Goal: Complete application form

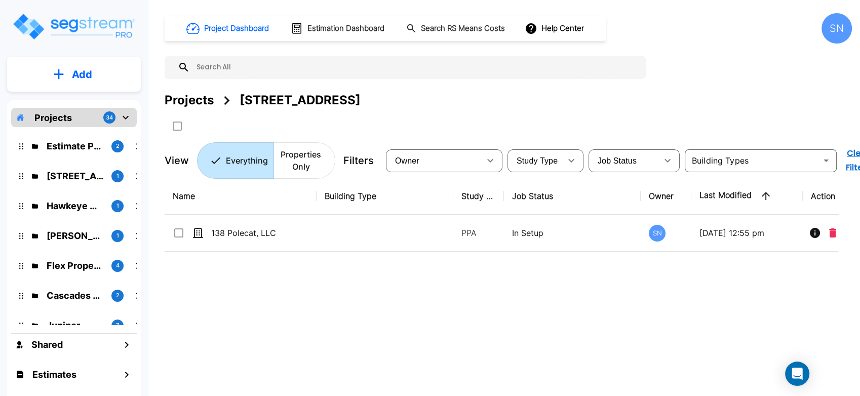
click at [126, 113] on icon "mailbox folders" at bounding box center [125, 117] width 12 height 12
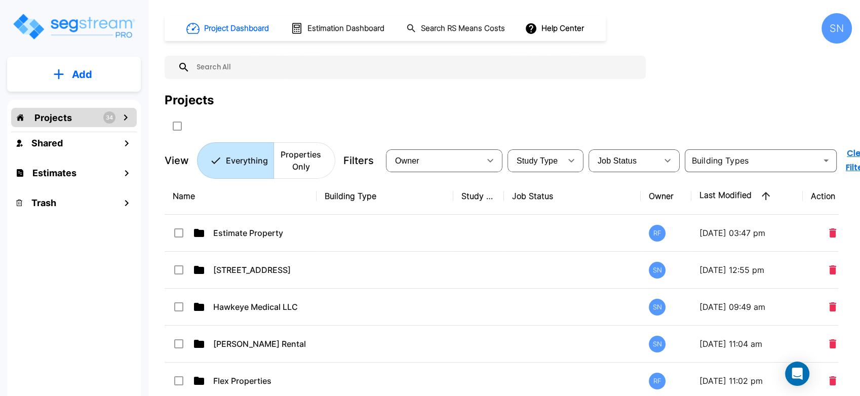
click at [126, 113] on icon "mailbox folders" at bounding box center [125, 117] width 12 height 12
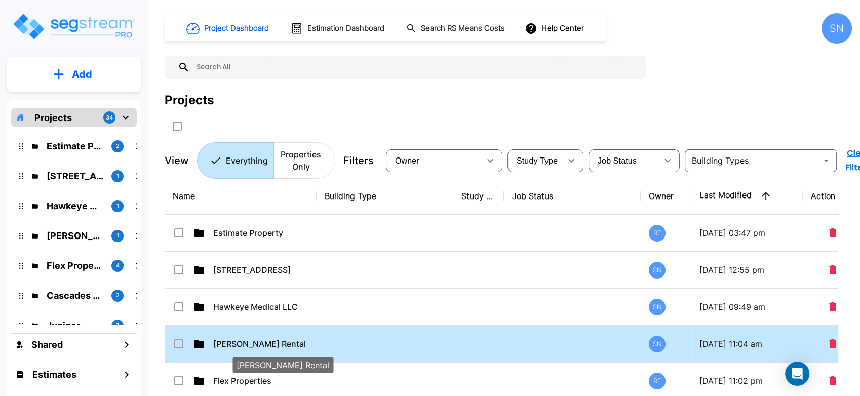
click at [237, 343] on p "Kessler Rental" at bounding box center [263, 344] width 101 height 12
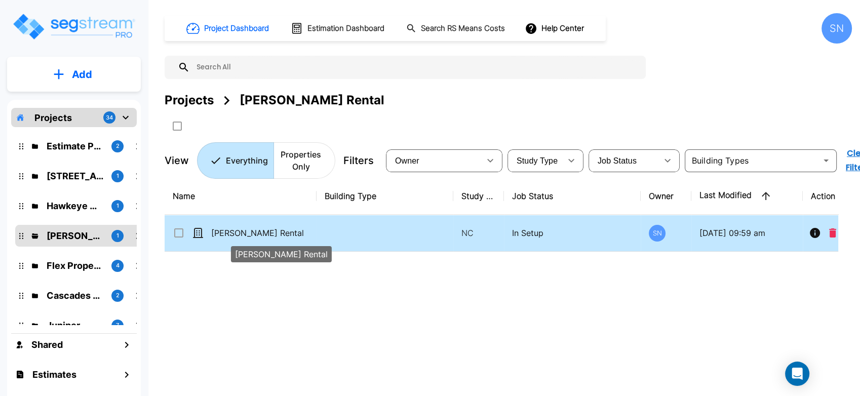
click at [241, 235] on p "Kessler Rental" at bounding box center [261, 233] width 101 height 12
checkbox input "true"
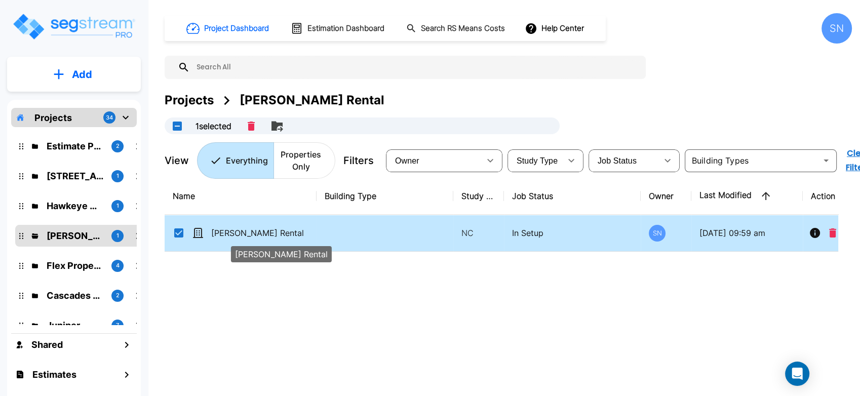
click at [241, 235] on p "[PERSON_NAME] Rental" at bounding box center [261, 233] width 101 height 12
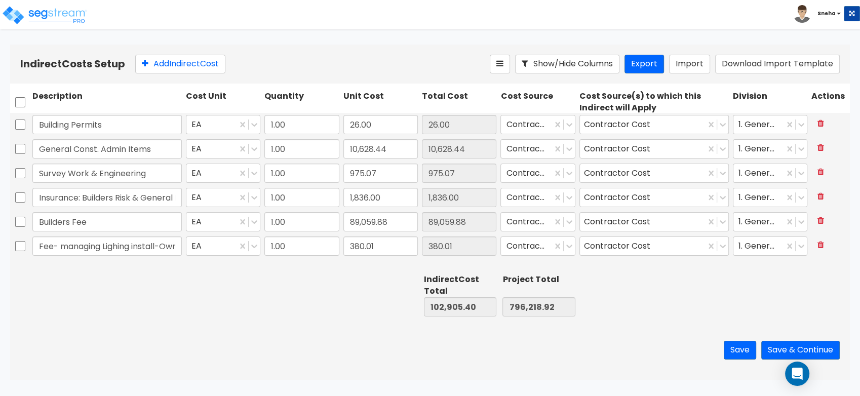
click at [103, 308] on div at bounding box center [106, 295] width 153 height 47
click at [805, 348] on button "Save & Continue" at bounding box center [800, 350] width 78 height 19
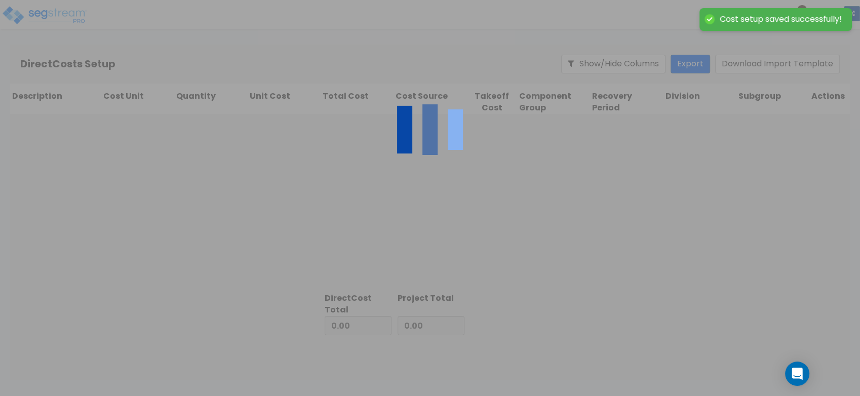
type input "102,905.40"
type input "693,313.52"
type input "796,218.92"
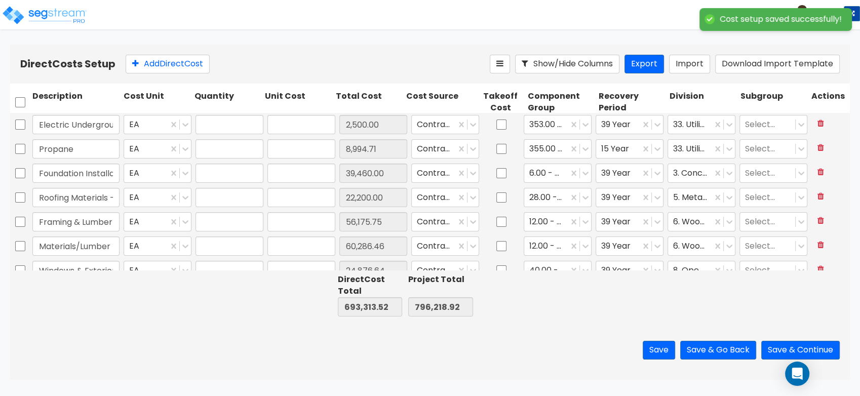
type input "1.00"
type input "2,500.00"
type input "1.00"
type input "8,994.71"
type input "1.00"
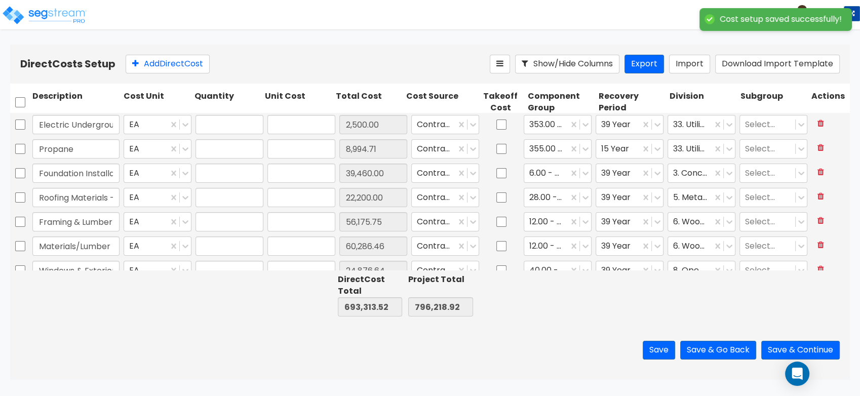
type input "39,460.00"
type input "1.00"
type input "22,200.00"
type input "1.00"
type input "56,175.75"
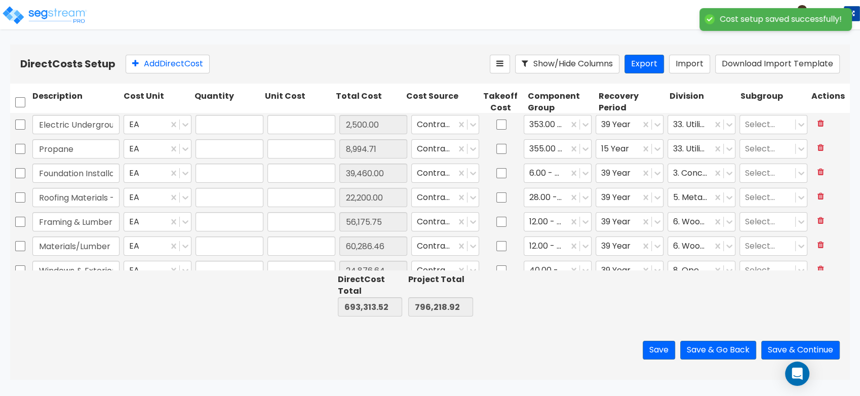
type input "1.00"
type input "60,286.46"
type input "1.00"
type input "24,876.64"
type input "1.00"
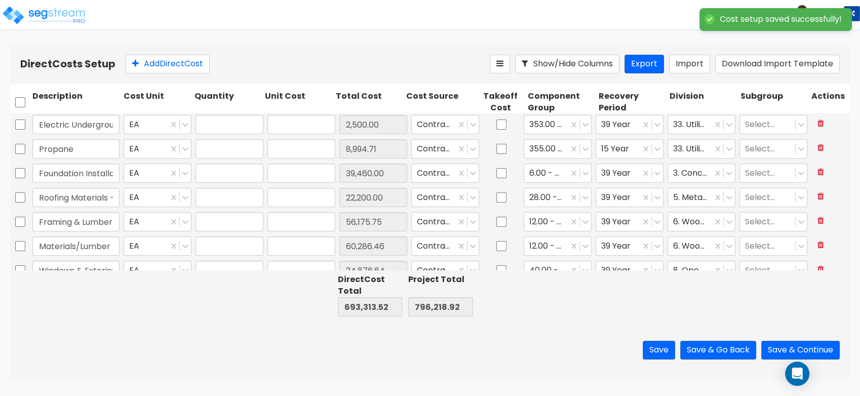
type input "2,920.00"
type input "1.00"
type input "2,400.00"
type input "1.00"
type input "4,205.00"
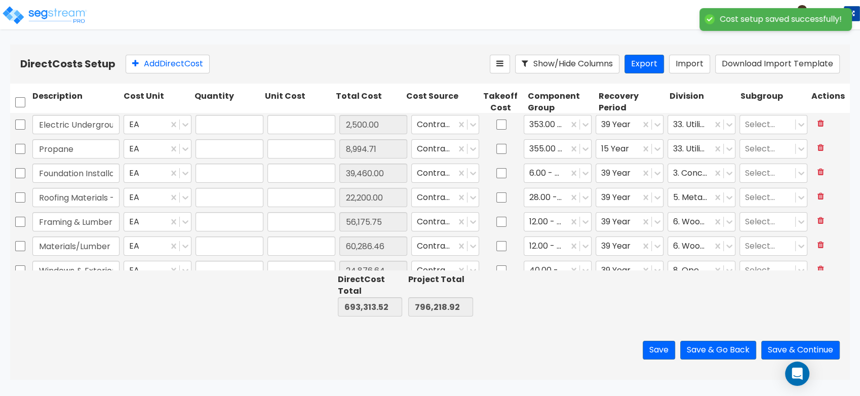
type input "1.00"
type input "18,000.00"
type input "1.00"
type input "7,740.98"
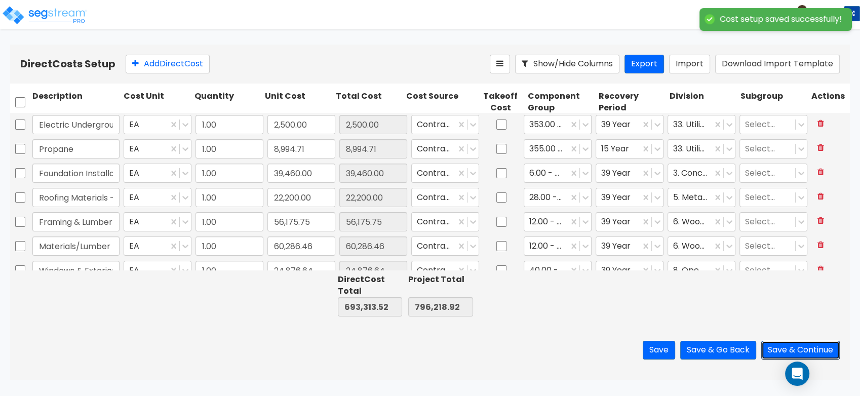
click at [805, 348] on button "Save & Continue" at bounding box center [800, 350] width 78 height 19
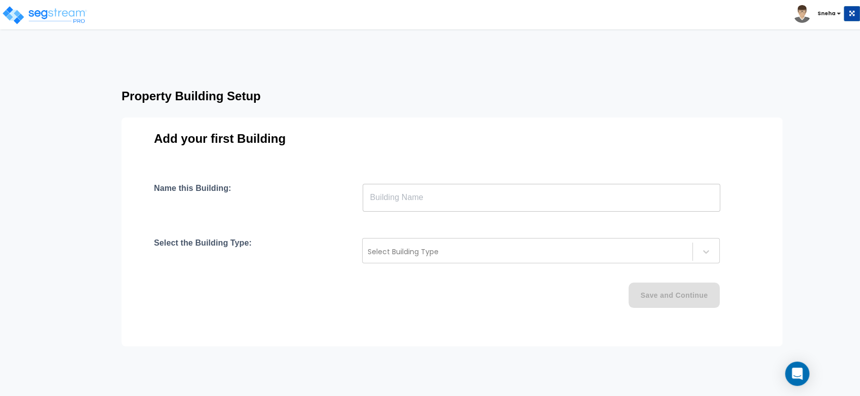
click at [390, 210] on input "text" at bounding box center [540, 197] width 357 height 28
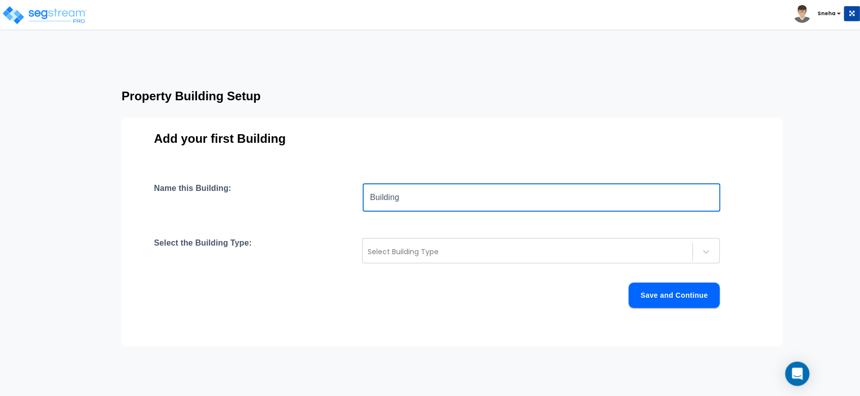
drag, startPoint x: 405, startPoint y: 202, endPoint x: 349, endPoint y: 196, distance: 56.0
click at [349, 196] on div "Name this Building: Building ​" at bounding box center [452, 197] width 596 height 28
type input "Single Family House"
click at [423, 248] on div at bounding box center [527, 252] width 319 height 12
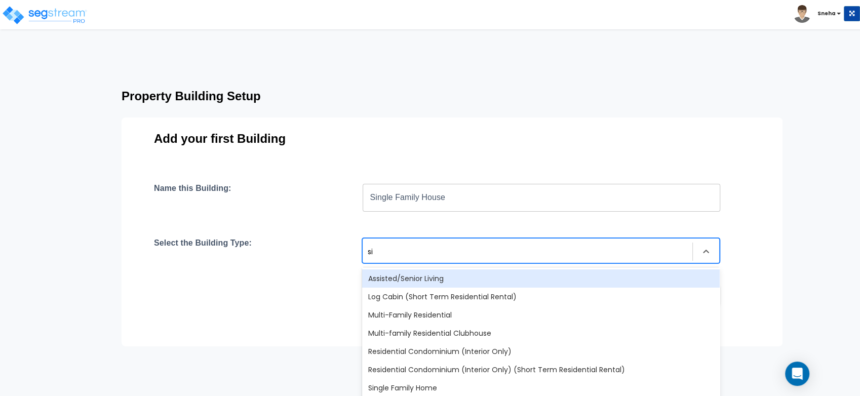
type input "sin"
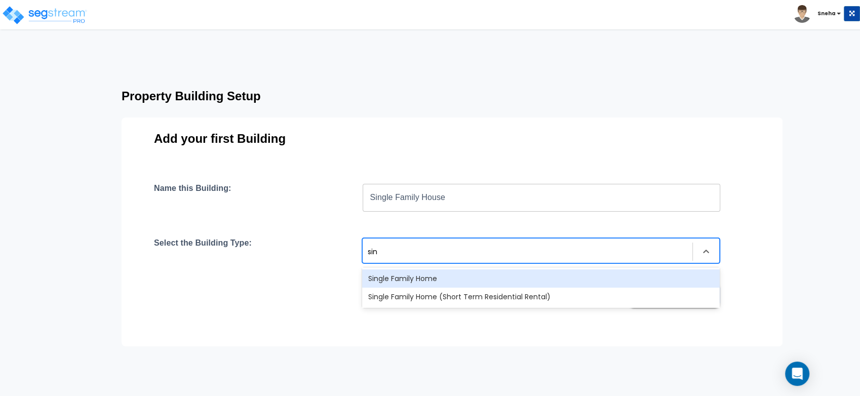
click at [428, 274] on div "Single Family Home" at bounding box center [540, 278] width 357 height 18
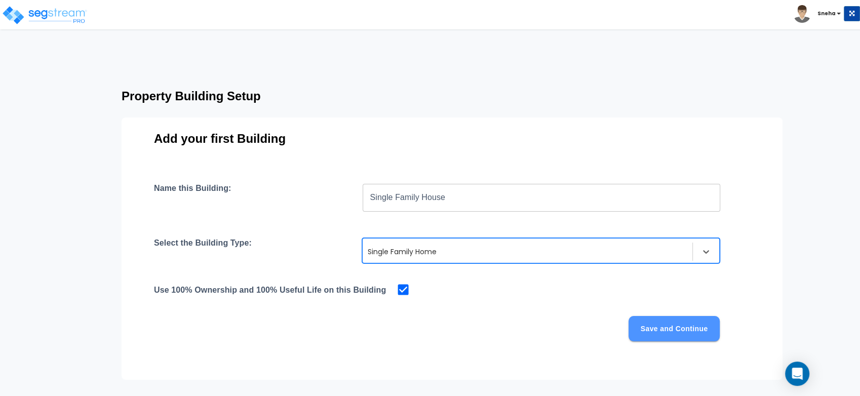
click at [645, 332] on button "Save and Continue" at bounding box center [673, 328] width 91 height 25
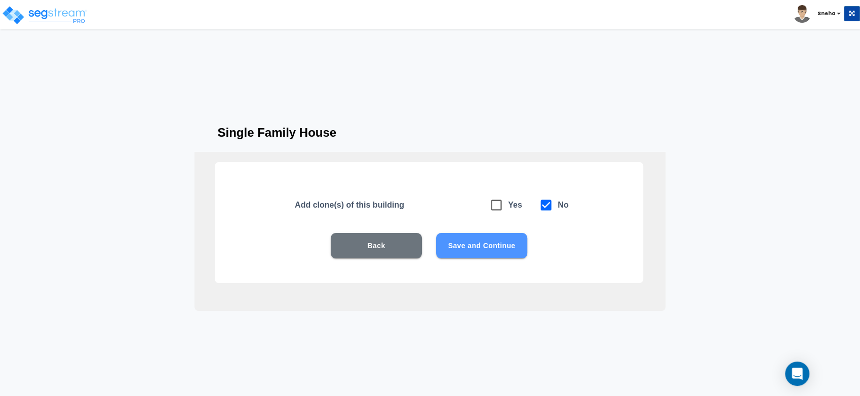
click at [484, 250] on button "Save and Continue" at bounding box center [481, 245] width 91 height 25
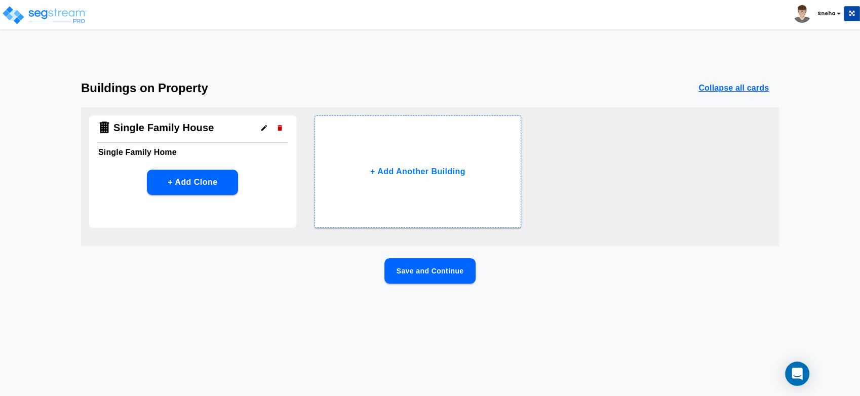
click at [455, 273] on button "Save and Continue" at bounding box center [429, 270] width 91 height 25
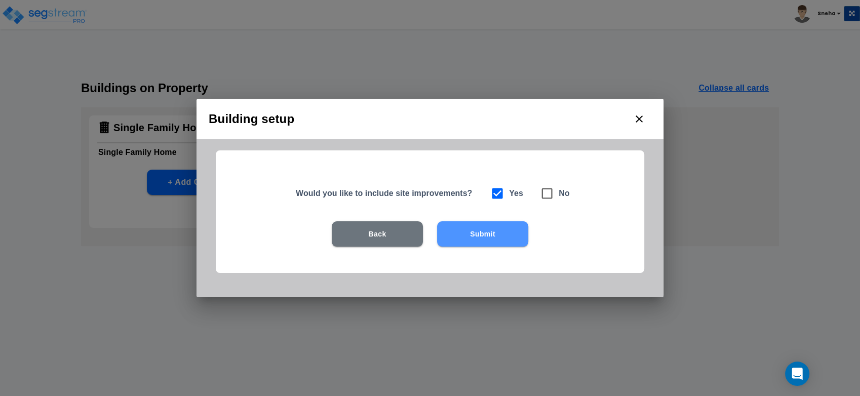
click at [488, 237] on button "Submit" at bounding box center [482, 233] width 91 height 25
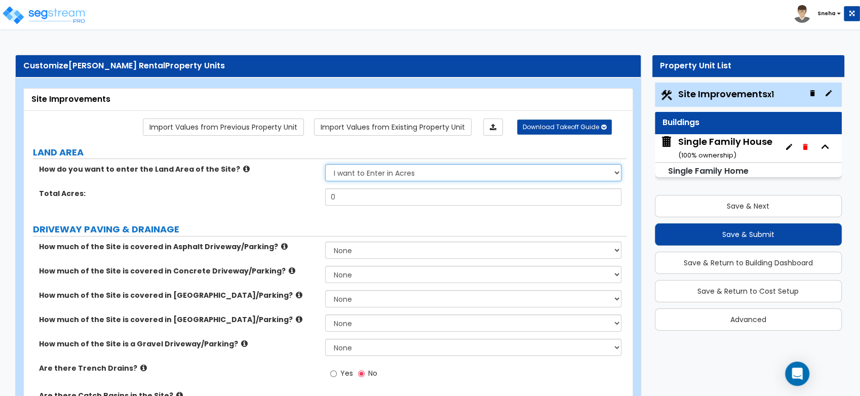
click at [352, 175] on select "I want to Enter in [GEOGRAPHIC_DATA] I want to Enter in Square Feet" at bounding box center [473, 172] width 296 height 17
select select "2"
click at [325, 164] on select "I want to Enter in [GEOGRAPHIC_DATA] I want to Enter in Square Feet" at bounding box center [473, 172] width 296 height 17
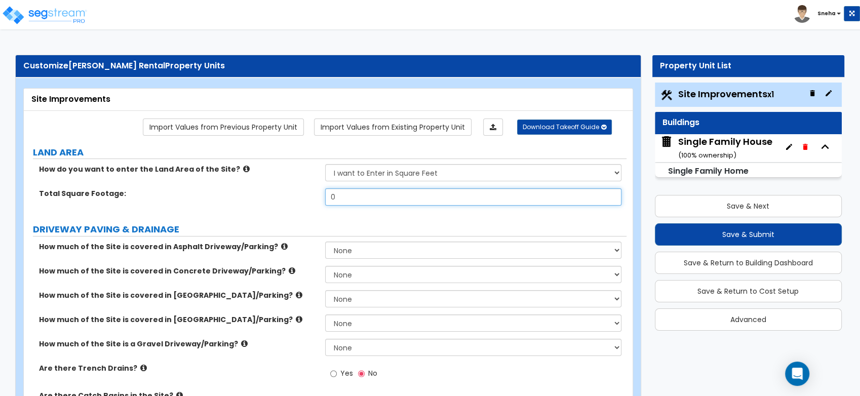
drag, startPoint x: 359, startPoint y: 198, endPoint x: 304, endPoint y: 204, distance: 55.5
click at [304, 204] on div "Total Square Footage: 0" at bounding box center [325, 200] width 602 height 24
type input "5,663"
click at [298, 210] on div "Total Square Footage: 5,663" at bounding box center [325, 200] width 602 height 24
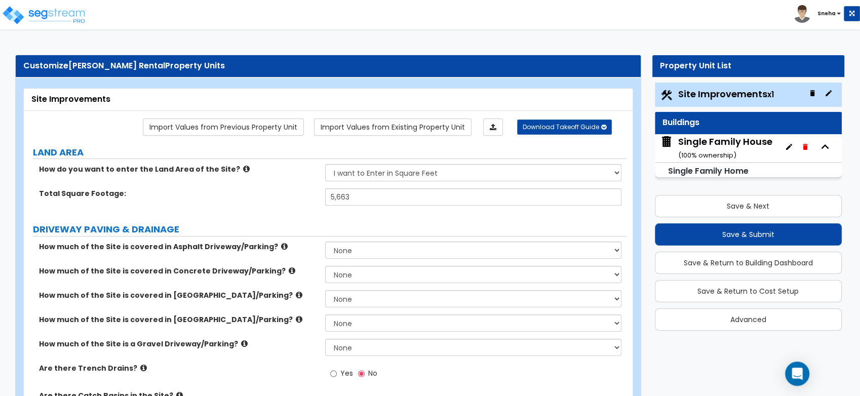
click at [332, 208] on div "Total Square Footage: 5,663" at bounding box center [325, 200] width 602 height 24
click at [705, 141] on div "Single Family House ( 100 % ownership)" at bounding box center [725, 148] width 94 height 26
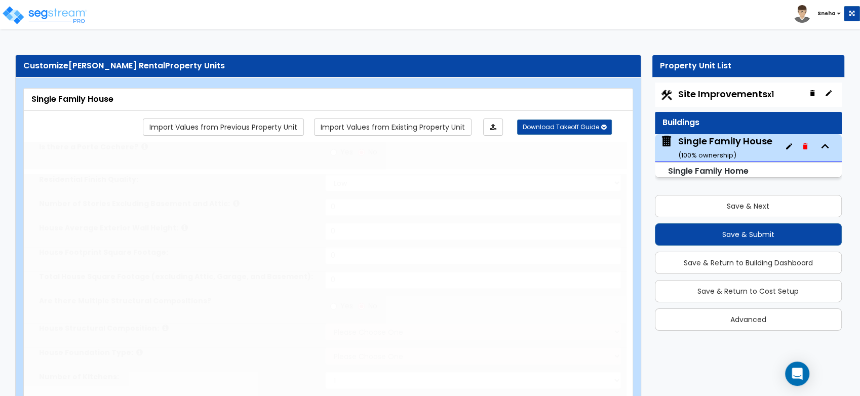
type input "1"
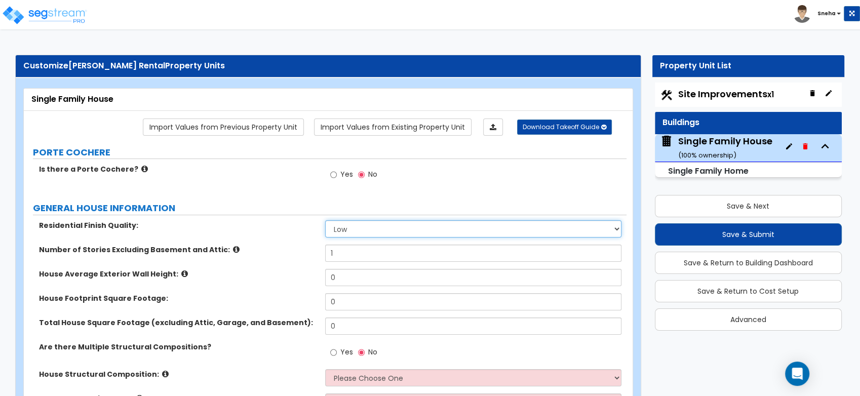
click at [413, 221] on select "Low Average High" at bounding box center [473, 228] width 296 height 17
select select "1"
click at [325, 220] on select "Low Average High" at bounding box center [473, 228] width 296 height 17
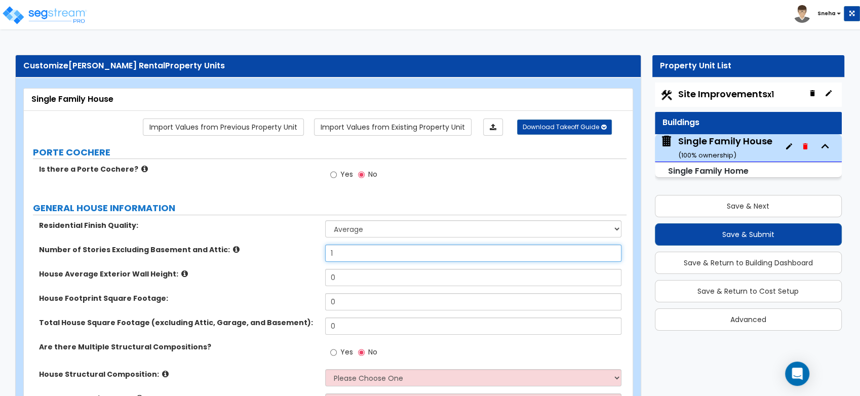
drag, startPoint x: 372, startPoint y: 250, endPoint x: 306, endPoint y: 250, distance: 65.3
click at [306, 250] on div "Number of Stories Excluding Basement and Attic: 1" at bounding box center [325, 257] width 602 height 24
type input "2"
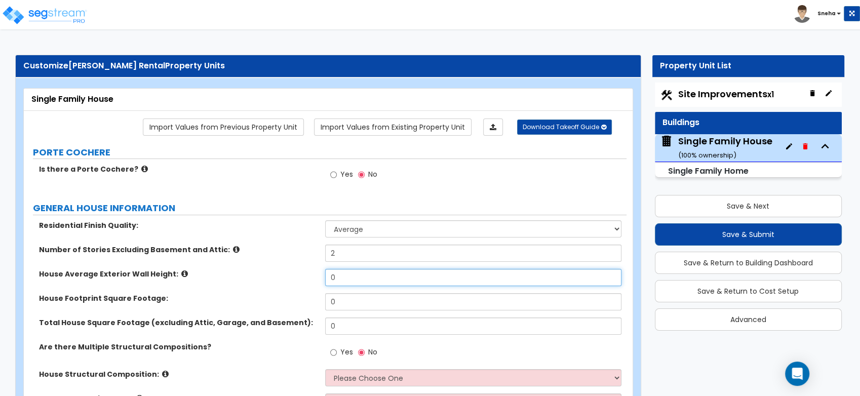
drag, startPoint x: 320, startPoint y: 275, endPoint x: 305, endPoint y: 275, distance: 15.2
click at [305, 275] on div "House Average Exterior Wall Height: 0" at bounding box center [325, 281] width 602 height 24
type input "19"
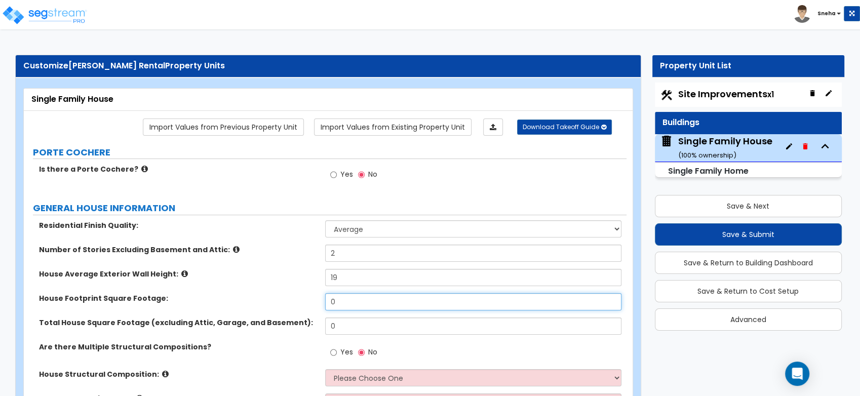
click at [347, 302] on input "0" at bounding box center [473, 301] width 296 height 17
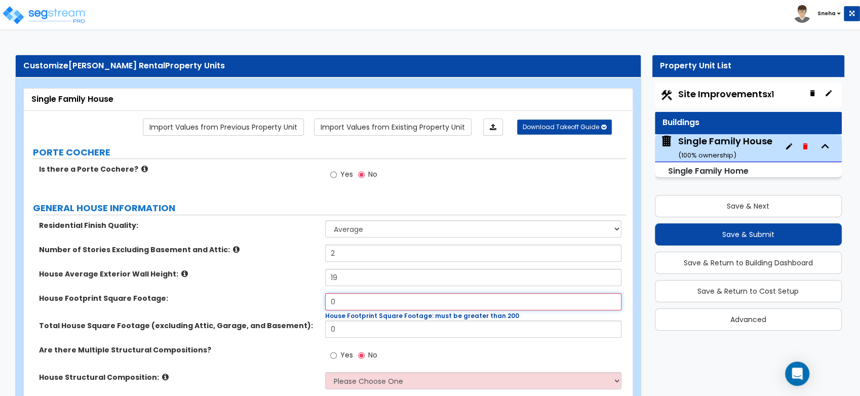
click at [349, 300] on input "0" at bounding box center [473, 301] width 296 height 17
drag, startPoint x: 299, startPoint y: 293, endPoint x: 291, endPoint y: 293, distance: 8.6
click at [291, 293] on div "House Footprint Square Footage: 0 House Footprint Square Footage: must be great…" at bounding box center [325, 306] width 602 height 27
type input "1,720"
click at [266, 283] on div "House Average Exterior Wall Height: 19" at bounding box center [325, 281] width 602 height 24
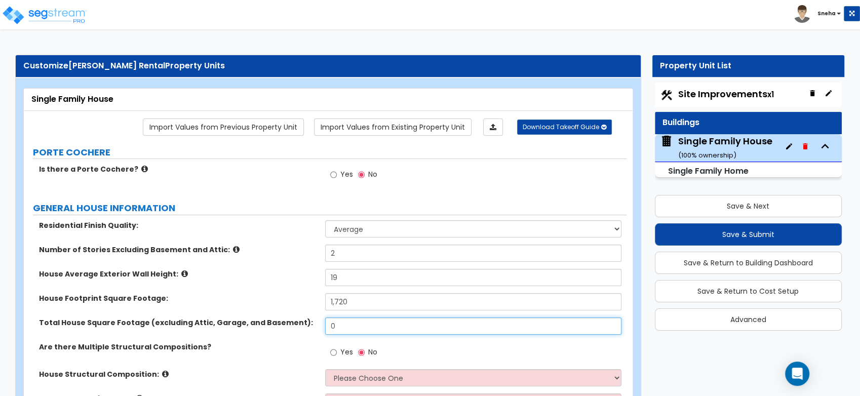
drag, startPoint x: 347, startPoint y: 324, endPoint x: 306, endPoint y: 326, distance: 41.1
click at [306, 326] on div "Total House Square Footage (excluding Attic, Garage, and Basement): 0" at bounding box center [325, 329] width 602 height 24
click at [349, 325] on input "0" at bounding box center [473, 325] width 296 height 17
drag, startPoint x: 348, startPoint y: 325, endPoint x: 334, endPoint y: 325, distance: 14.7
click at [334, 325] on input "0" at bounding box center [473, 325] width 296 height 17
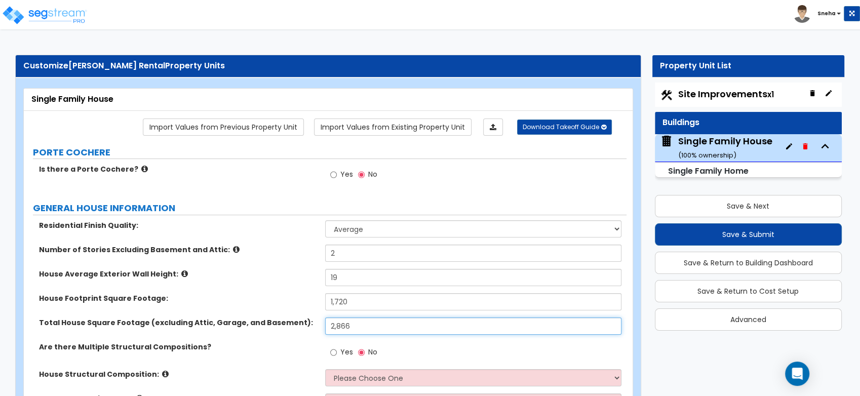
scroll to position [225, 0]
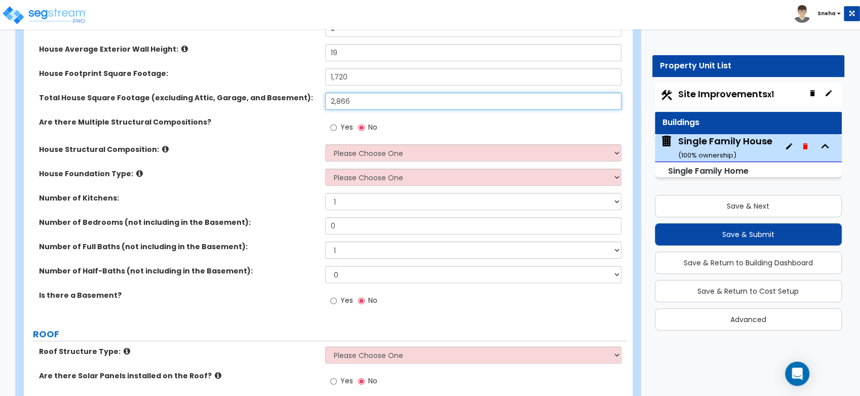
type input "2,866"
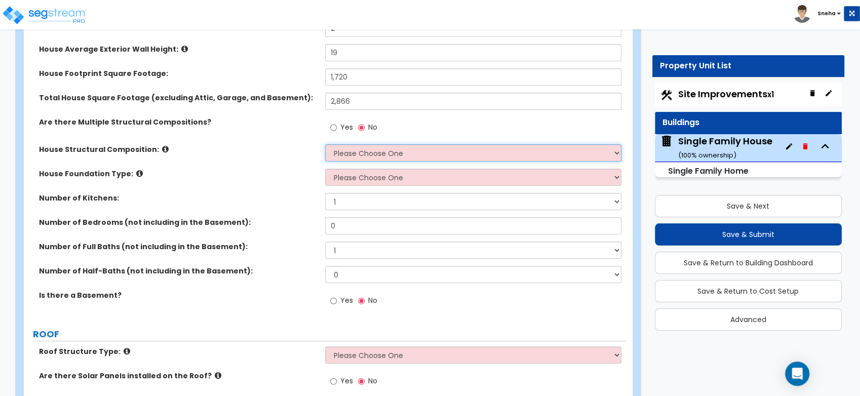
click at [340, 157] on select "Please Choose One Reinforced Concrete Structural Steel Brick Masonry CMU Masonr…" at bounding box center [473, 152] width 296 height 17
select select "3"
click at [325, 144] on select "Please Choose One Reinforced Concrete Structural Steel Brick Masonry CMU Masonr…" at bounding box center [473, 152] width 296 height 17
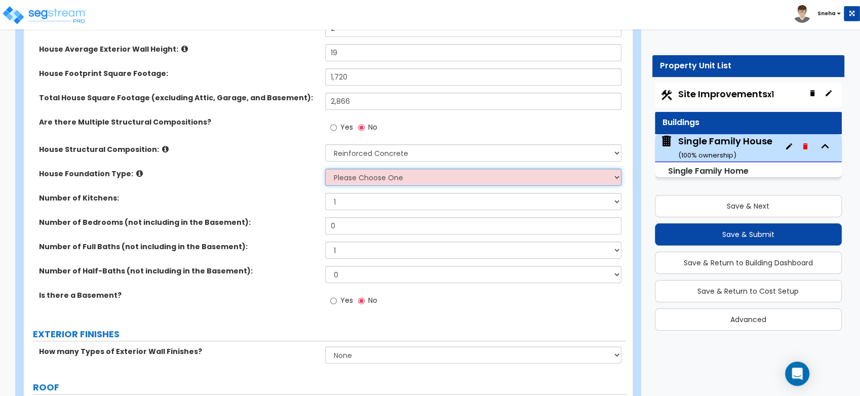
click at [366, 173] on select "Please Choose One Crawl Space Pier-Elevated First floor Slab on Grade" at bounding box center [473, 177] width 296 height 17
select select "3"
click at [325, 169] on select "Please Choose One Crawl Space Pier-Elevated First floor Slab on Grade" at bounding box center [473, 177] width 296 height 17
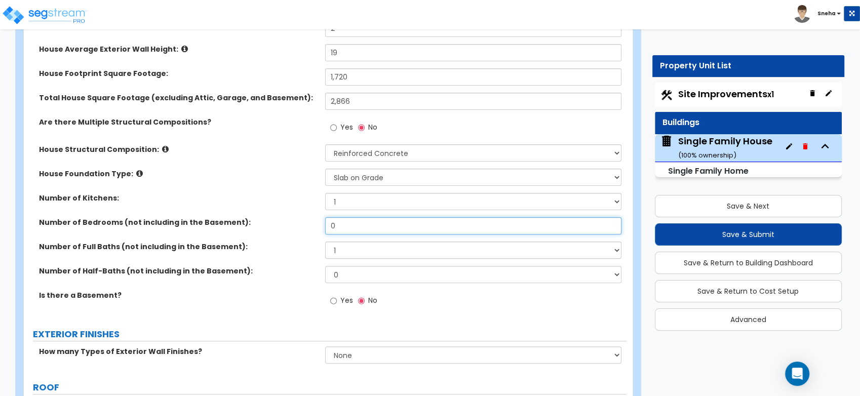
drag, startPoint x: 343, startPoint y: 224, endPoint x: 276, endPoint y: 228, distance: 66.9
click at [276, 228] on div "Number of Bedrooms (not including in the Basement): 0" at bounding box center [325, 229] width 602 height 24
type input "4"
click at [298, 245] on label "Number of Full Baths (not including in the Basement):" at bounding box center [178, 246] width 278 height 10
click at [341, 252] on select "1 2 3 4 5 6 7 8 9 10" at bounding box center [473, 249] width 296 height 17
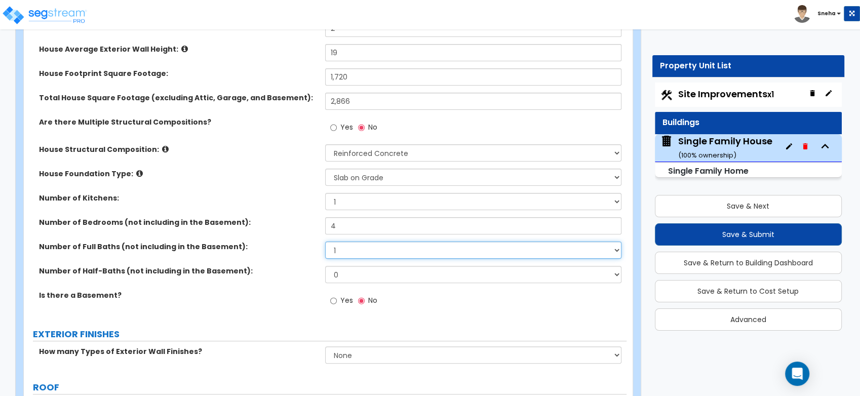
select select "4"
click at [325, 241] on select "1 2 3 4 5 6 7 8 9 10" at bounding box center [473, 249] width 296 height 17
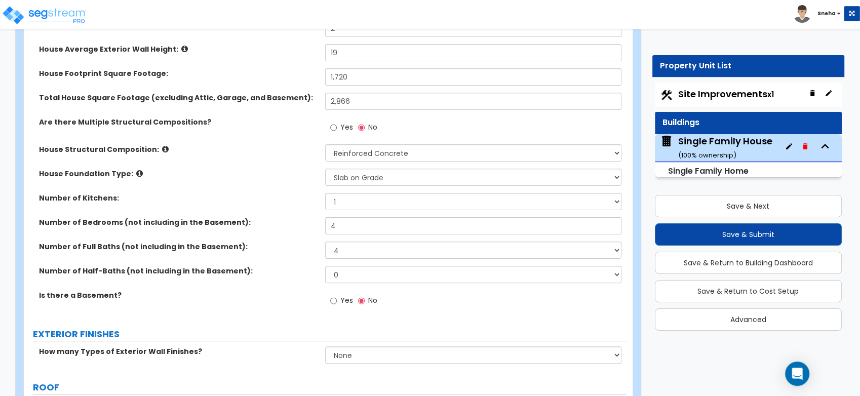
click at [287, 280] on div "Number of Half-Baths (not including in the Basement): 0 1 2 3 4 5" at bounding box center [325, 278] width 602 height 24
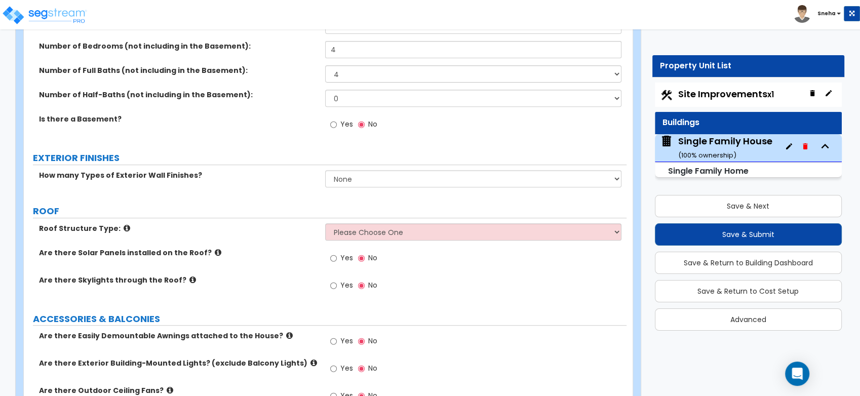
scroll to position [393, 0]
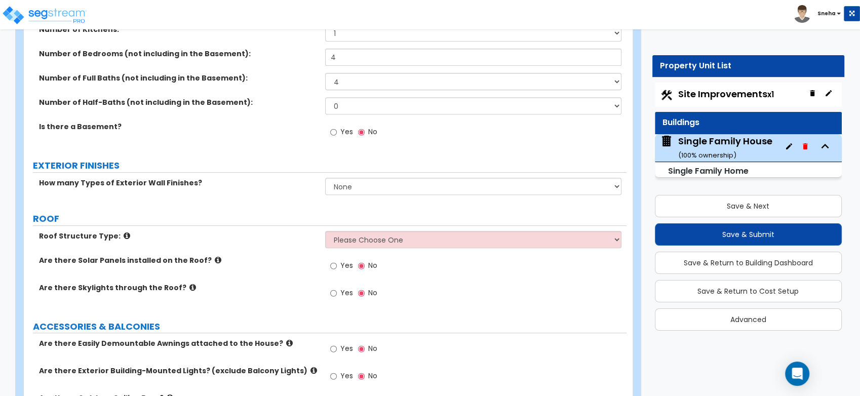
click at [269, 95] on div "Number of Full Baths (not including in the Basement): 1 2 3 4 5 6 7 8 9 10" at bounding box center [325, 85] width 602 height 24
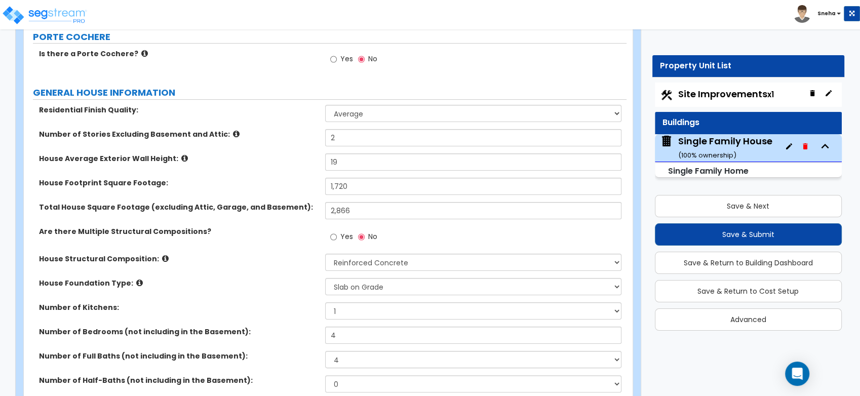
scroll to position [169, 0]
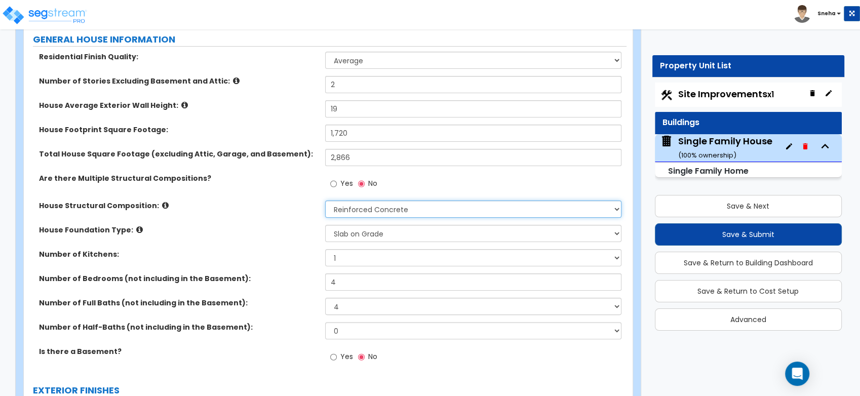
click at [332, 211] on select "Please Choose One Reinforced Concrete Structural Steel Brick Masonry CMU Masonr…" at bounding box center [473, 208] width 296 height 17
select select "7"
click at [325, 200] on select "Please Choose One Reinforced Concrete Structural Steel Brick Masonry CMU Masonr…" at bounding box center [473, 208] width 296 height 17
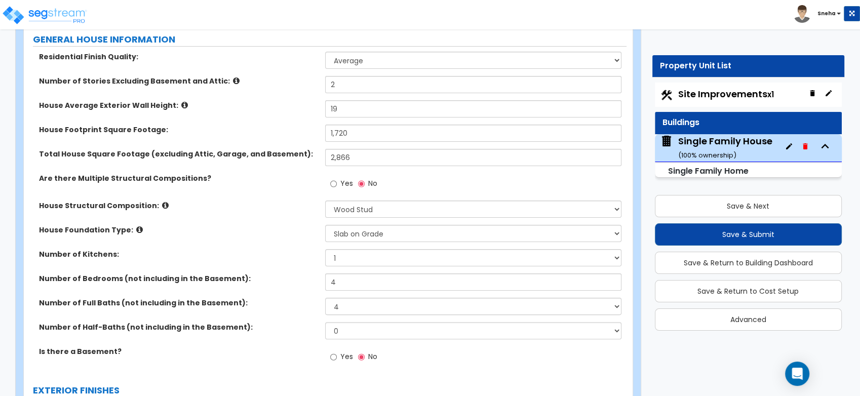
click at [293, 228] on label "House Foundation Type:" at bounding box center [178, 230] width 278 height 10
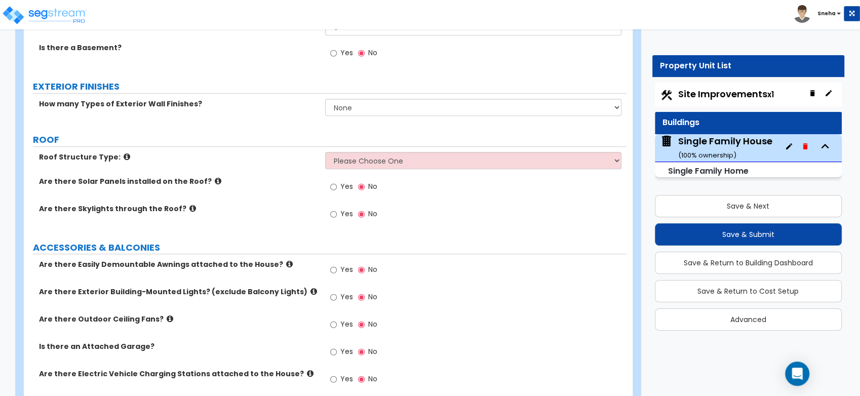
scroll to position [506, 0]
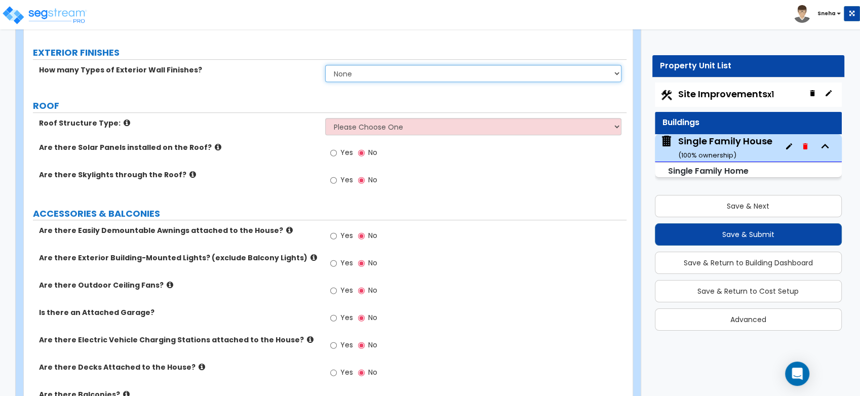
click at [423, 72] on select "None 1 2 3" at bounding box center [473, 73] width 296 height 17
select select "1"
click at [325, 65] on select "None 1 2 3" at bounding box center [473, 73] width 296 height 17
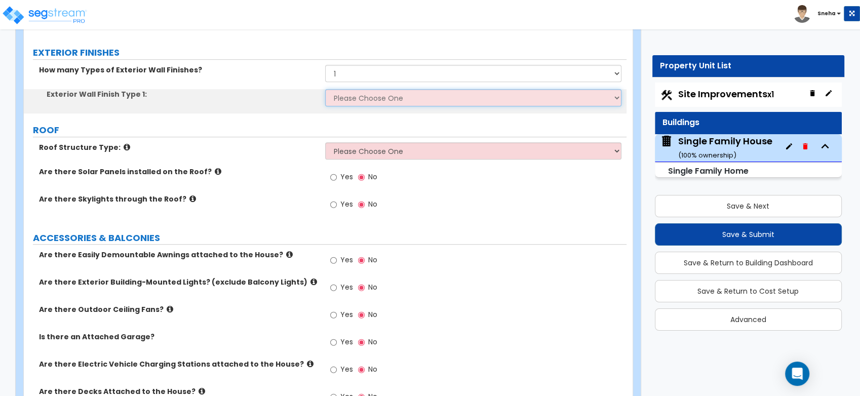
click at [369, 100] on select "Please Choose One No Finish/Shared Wall No Wall Brick Finish Stone Finish Wood …" at bounding box center [473, 97] width 296 height 17
select select "4"
click at [325, 89] on select "Please Choose One No Finish/Shared Wall No Wall Brick Finish Stone Finish Wood …" at bounding box center [473, 97] width 296 height 17
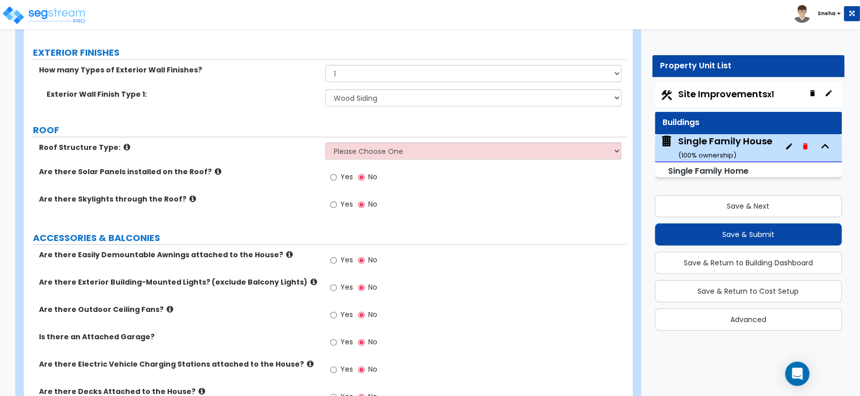
click at [304, 127] on label "ROOF" at bounding box center [329, 130] width 593 height 13
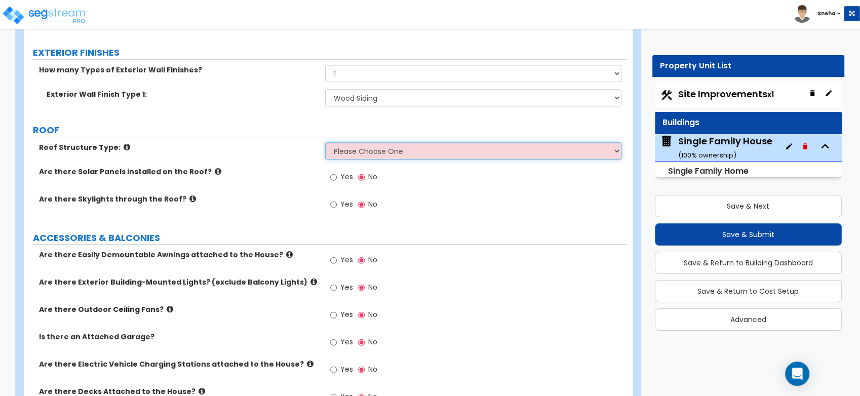
click at [393, 150] on select "Please Choose One [PERSON_NAME] Roof Flat Roof Hybrid [PERSON_NAME] & Flat Roof" at bounding box center [473, 150] width 296 height 17
select select "1"
click at [325, 142] on select "Please Choose One [PERSON_NAME] Roof Flat Roof Hybrid [PERSON_NAME] & Flat Roof" at bounding box center [473, 150] width 296 height 17
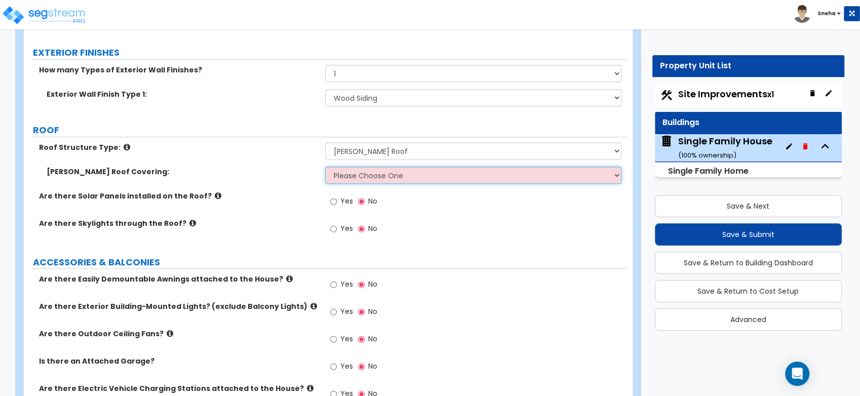
click at [368, 170] on select "Please Choose One Asphalt Shingle Clay Tile Wood Shingle Metal Shingle Standing…" at bounding box center [473, 175] width 296 height 17
click at [325, 167] on select "Please Choose One Asphalt Shingle Clay Tile Wood Shingle Metal Shingle Standing…" at bounding box center [473, 175] width 296 height 17
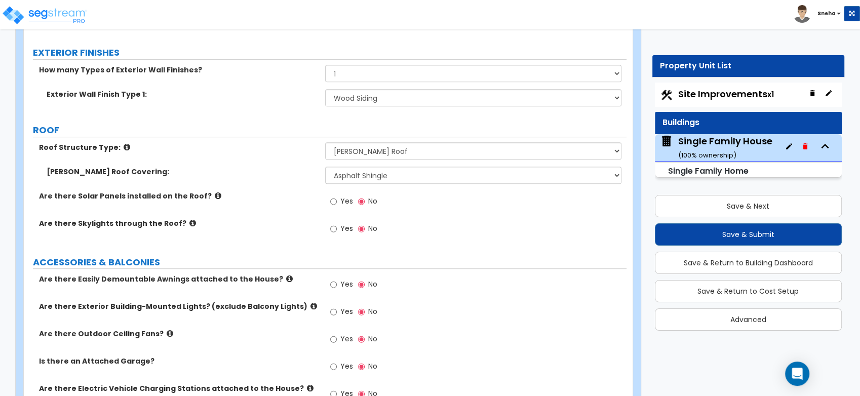
click at [275, 212] on div "Are there Solar Panels installed on the Roof? Yes No" at bounding box center [325, 204] width 602 height 27
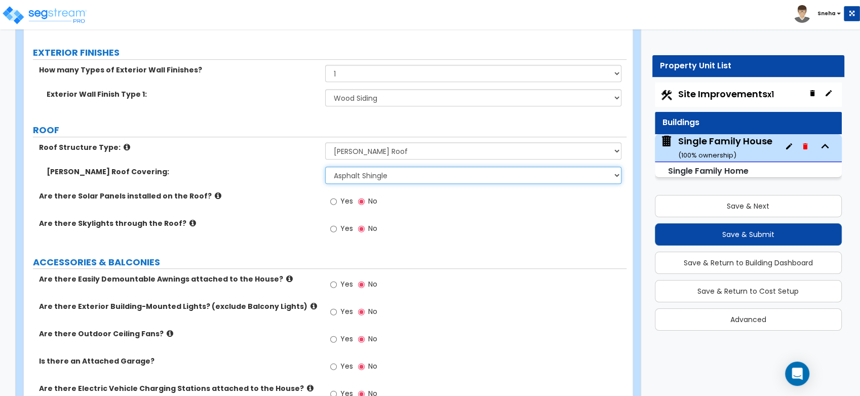
click at [368, 173] on select "Please Choose One Asphalt Shingle Clay Tile Wood Shingle Metal Shingle Standing…" at bounding box center [473, 175] width 296 height 17
select select "5"
click at [325, 167] on select "Please Choose One Asphalt Shingle Clay Tile Wood Shingle Metal Shingle Standing…" at bounding box center [473, 175] width 296 height 17
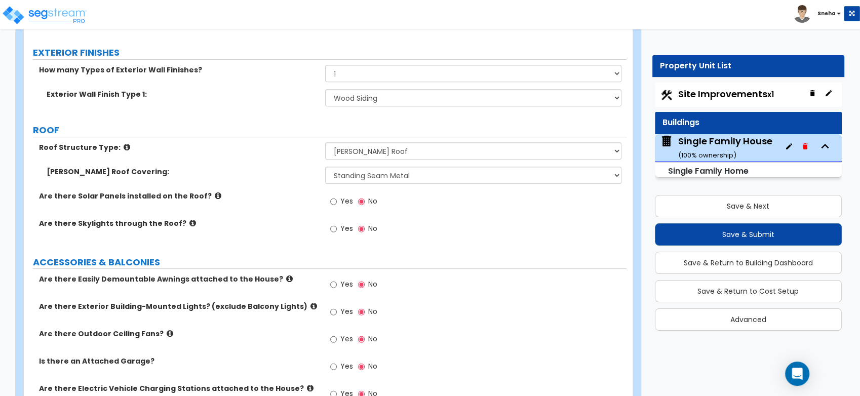
click at [267, 202] on div "Are there Solar Panels installed on the Roof? Yes No" at bounding box center [325, 204] width 602 height 27
